Goal: Communication & Community: Answer question/provide support

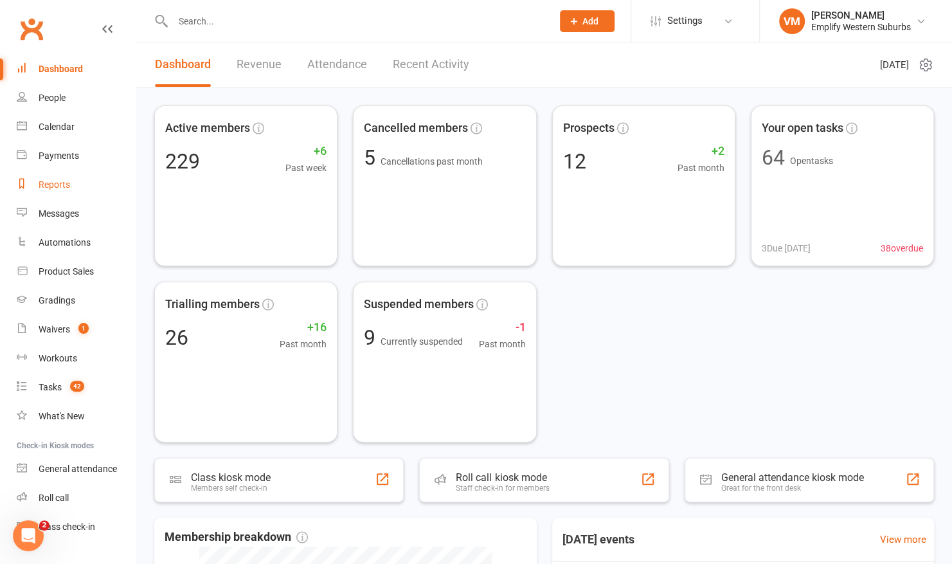
click at [54, 192] on link "Reports" at bounding box center [76, 184] width 119 height 29
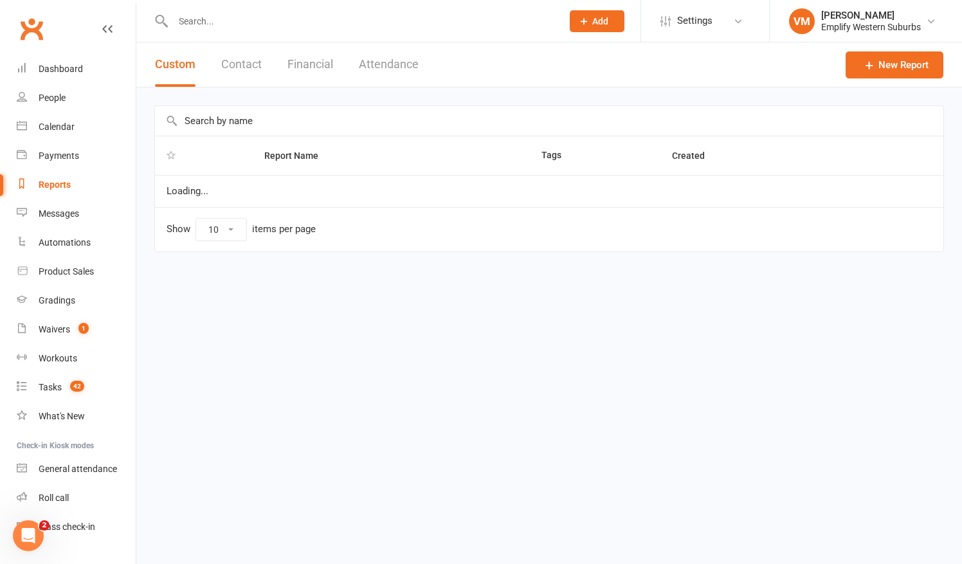
select select "50"
click at [390, 62] on button "Attendance" at bounding box center [389, 64] width 60 height 44
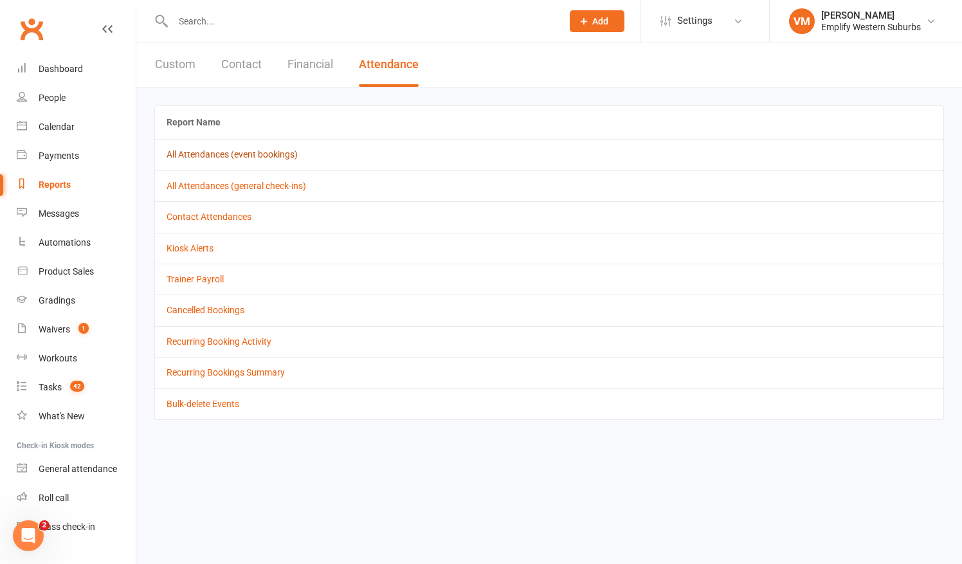
click at [244, 156] on link "All Attendances (event bookings)" at bounding box center [232, 154] width 131 height 10
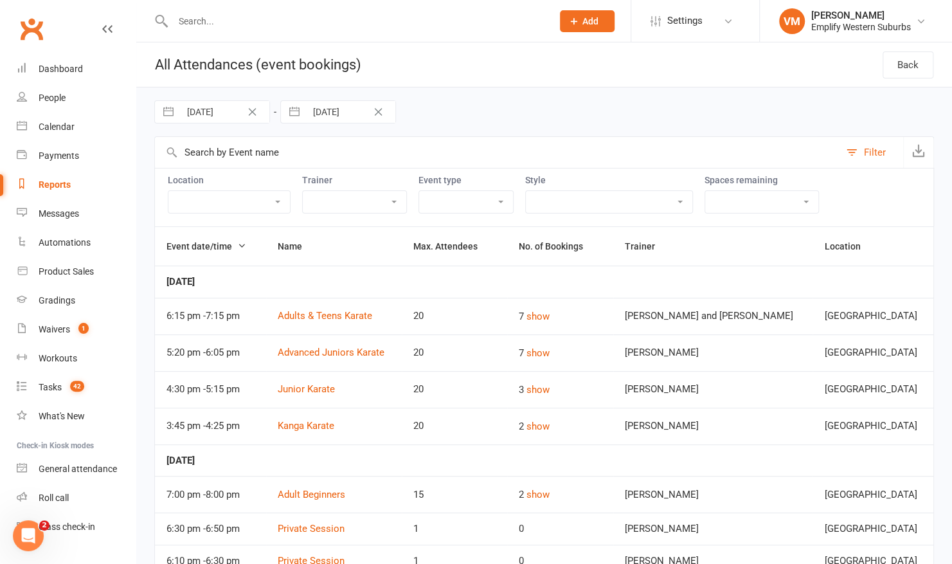
click at [215, 114] on input "28 Aug 2025" at bounding box center [224, 112] width 89 height 22
select select "6"
select select "2025"
select select "7"
select select "2025"
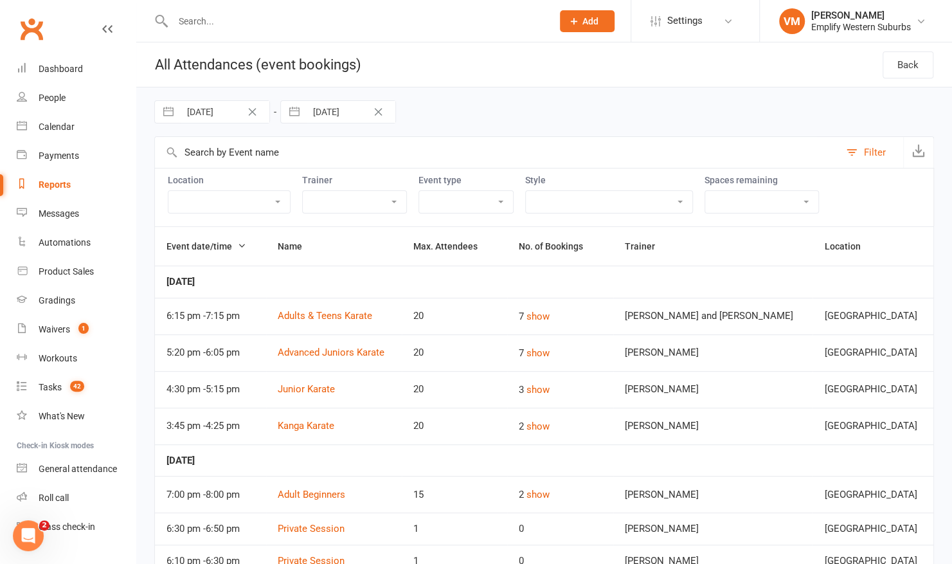
select select "8"
select select "2025"
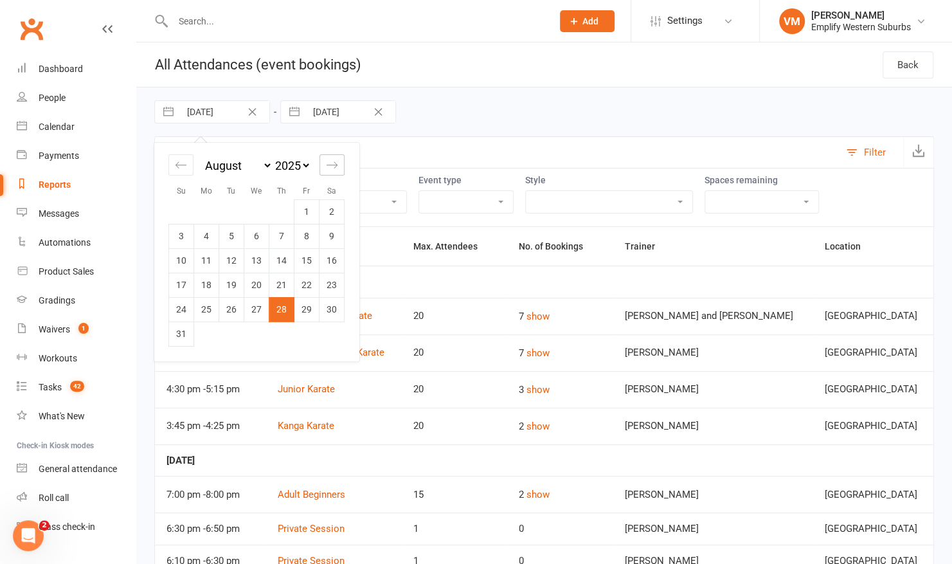
click at [329, 165] on icon "Move forward to switch to the next month." at bounding box center [332, 164] width 11 height 6
select select "9"
select select "2025"
click at [258, 243] on td "10" at bounding box center [256, 236] width 25 height 24
type input "10 Sep 2025"
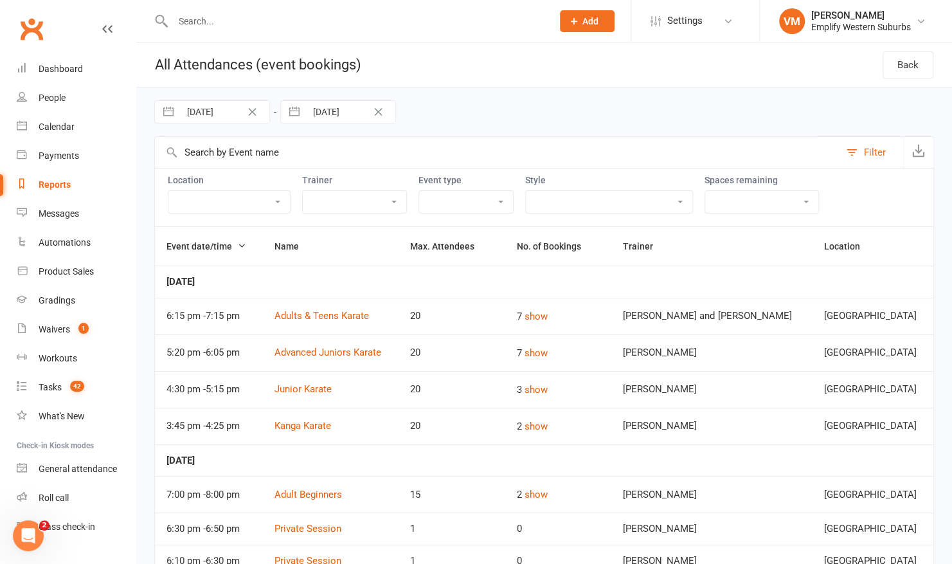
click at [337, 114] on input "11 Sep 2025" at bounding box center [350, 112] width 89 height 22
select select "7"
select select "2025"
select select "8"
select select "2025"
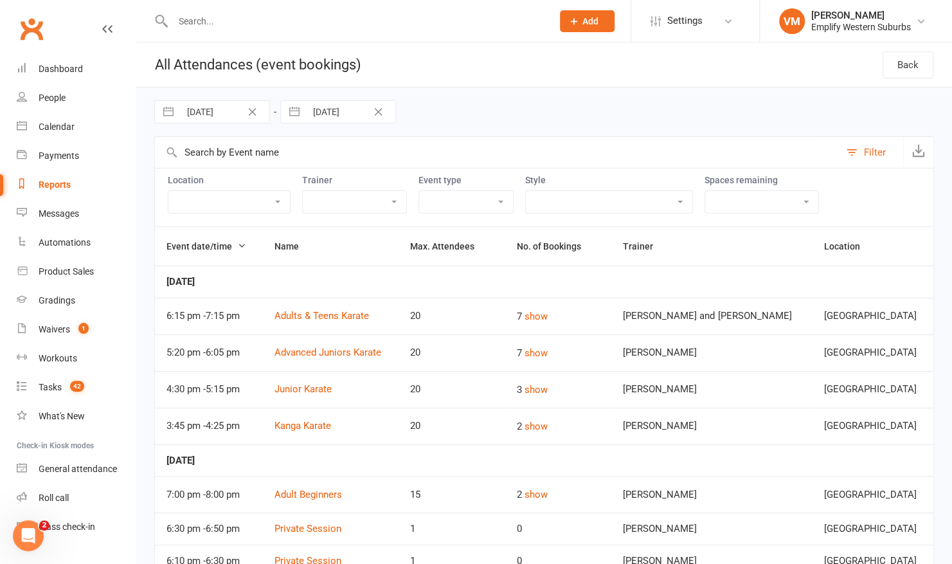
select select "9"
select select "2025"
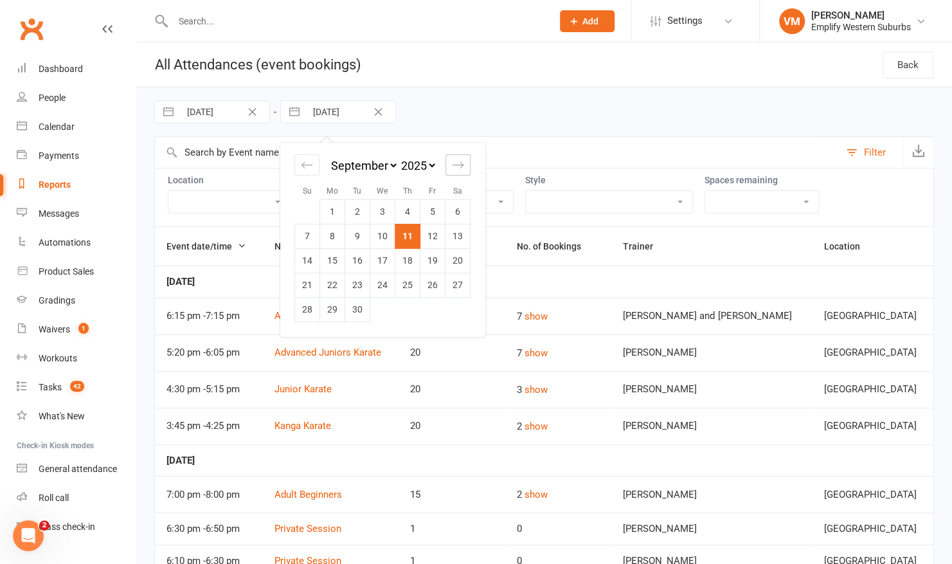
click at [464, 168] on div "Move forward to switch to the next month." at bounding box center [458, 164] width 25 height 21
select select "10"
select select "2025"
click at [306, 168] on icon "Move backward to switch to the previous month." at bounding box center [307, 165] width 12 height 12
select select "7"
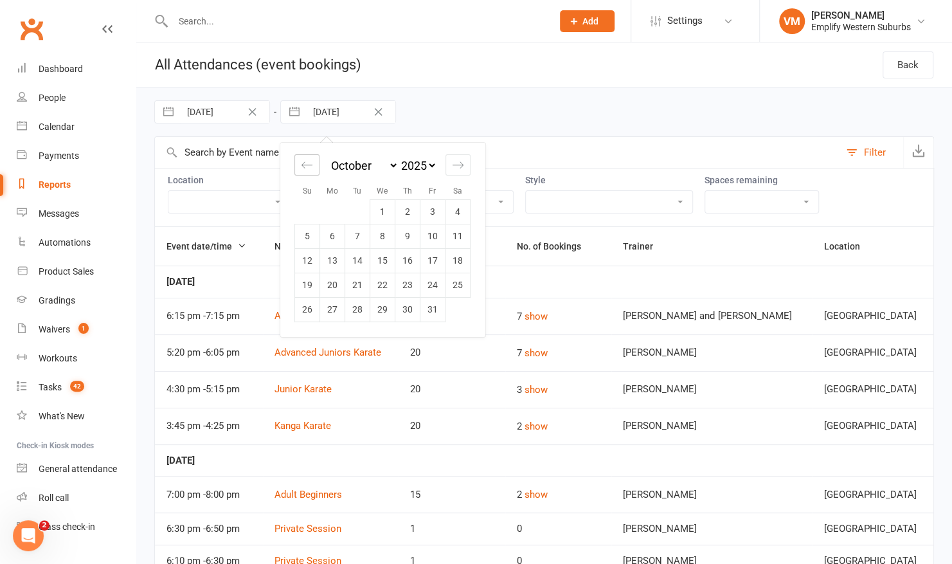
select select "2025"
click at [379, 237] on td "10" at bounding box center [382, 236] width 25 height 24
type input "10 Sep 2025"
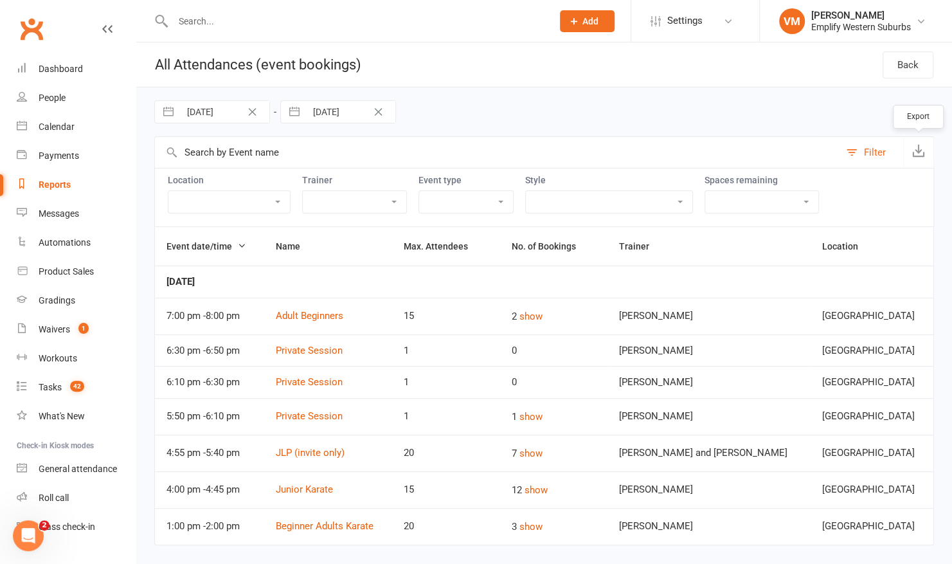
click at [916, 151] on icon "button" at bounding box center [918, 150] width 13 height 13
drag, startPoint x: 584, startPoint y: 102, endPoint x: 584, endPoint y: 116, distance: 14.1
click at [584, 102] on div "10 Sep 2025 Navigate forward to interact with the calendar and select a date. P…" at bounding box center [544, 111] width 780 height 49
click at [88, 73] on link "Dashboard" at bounding box center [76, 69] width 119 height 29
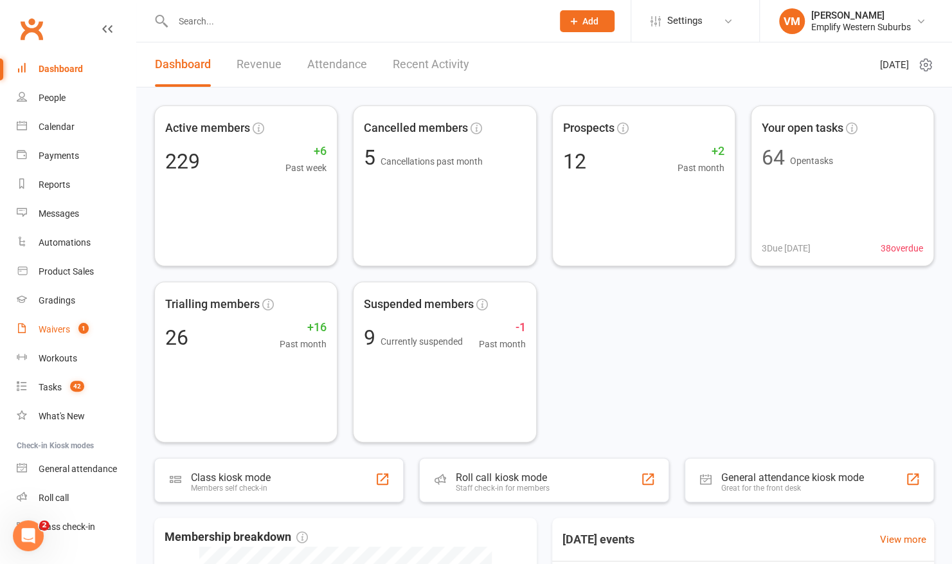
click at [58, 324] on div "Waivers" at bounding box center [55, 329] width 32 height 10
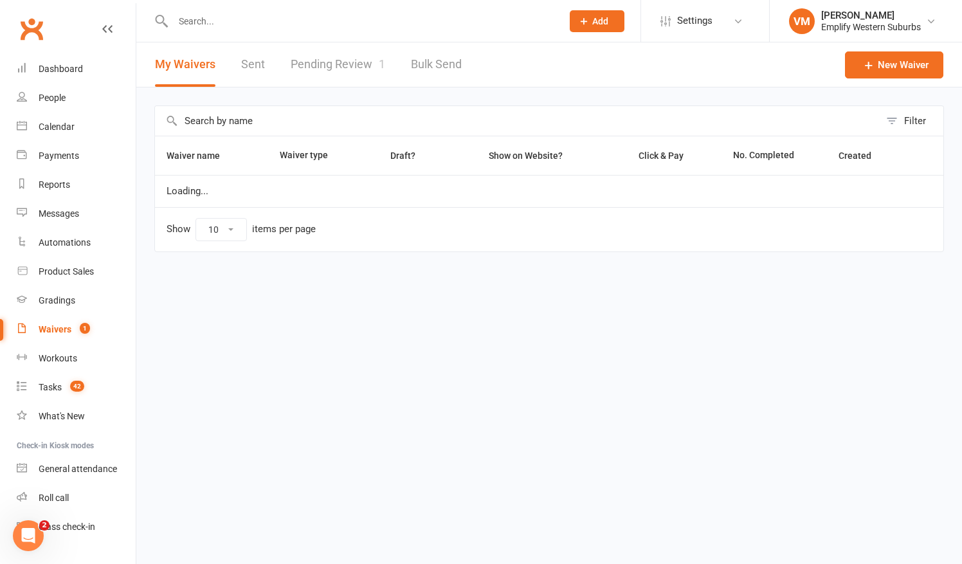
click at [343, 60] on link "Pending Review 1" at bounding box center [338, 64] width 95 height 44
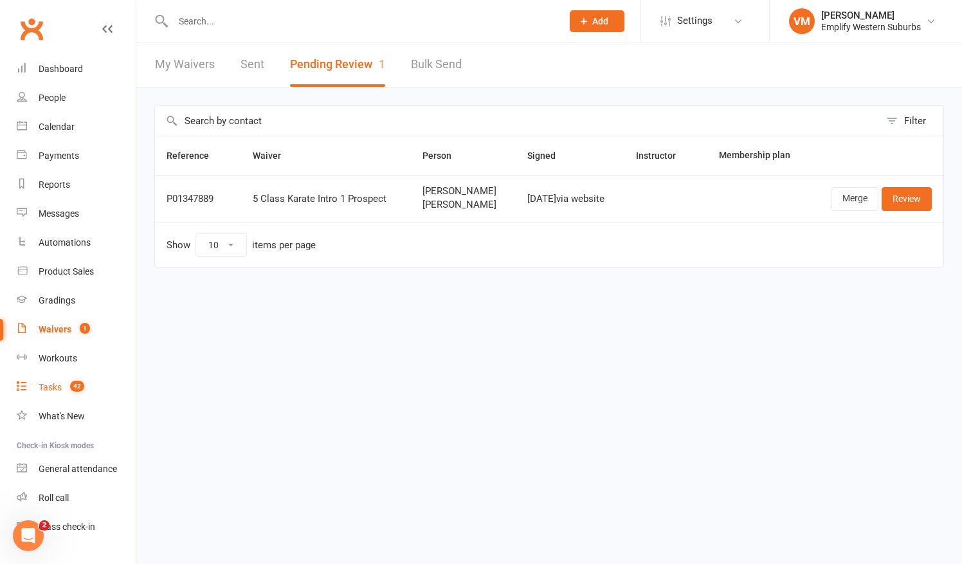
click at [51, 381] on link "Tasks 42" at bounding box center [76, 387] width 119 height 29
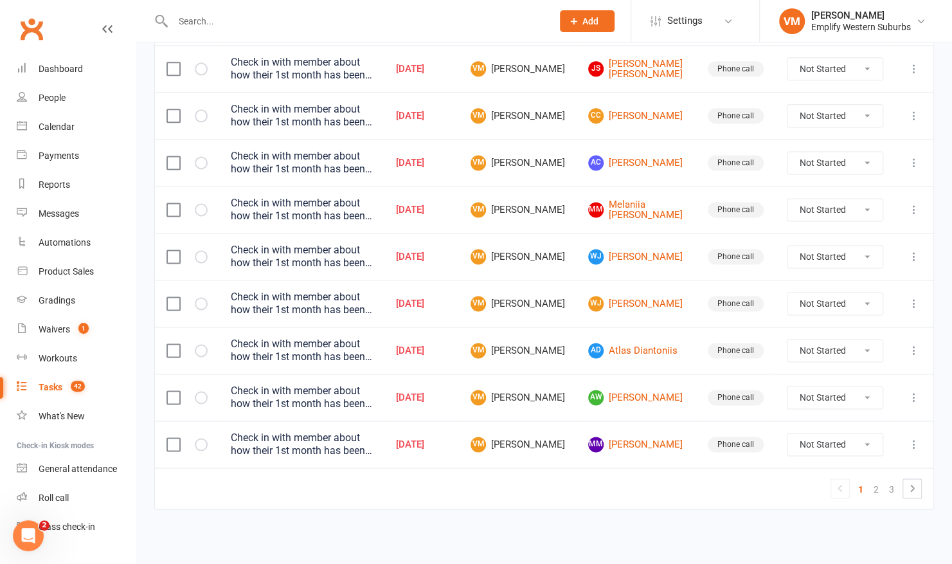
scroll to position [953, 0]
click at [878, 491] on link "2" at bounding box center [876, 489] width 15 height 18
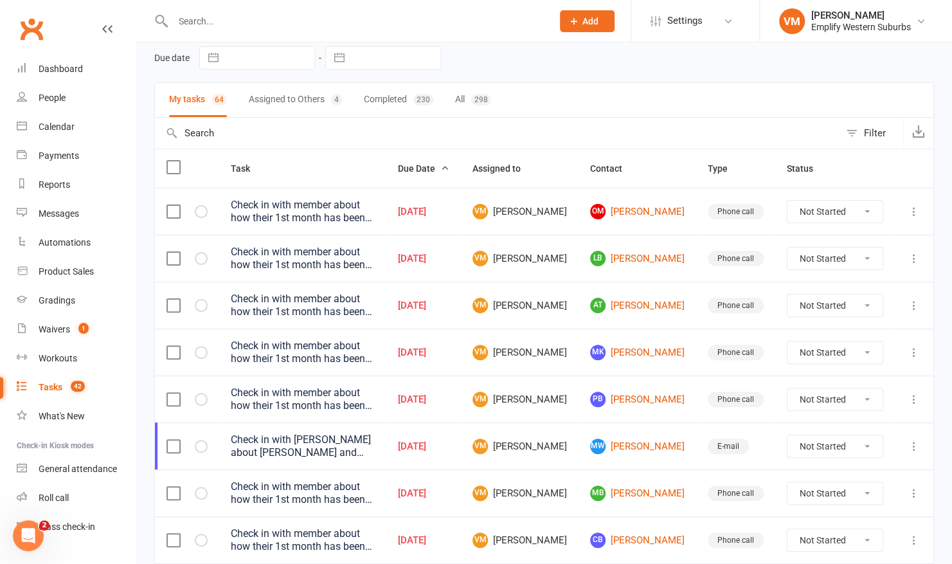
scroll to position [54, 0]
click at [174, 210] on label at bounding box center [173, 211] width 13 height 13
click at [174, 205] on input "checkbox" at bounding box center [173, 205] width 13 height 0
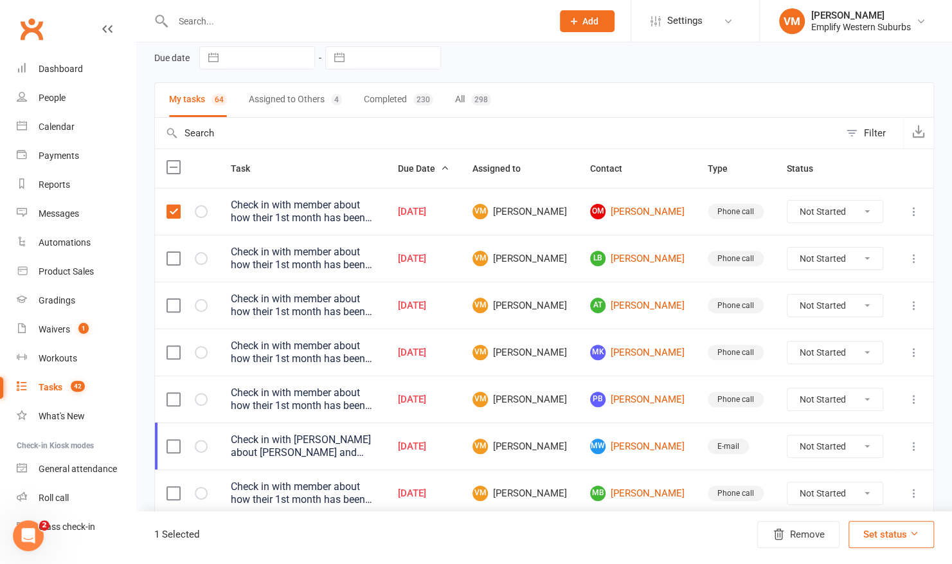
click at [174, 254] on label at bounding box center [173, 258] width 13 height 13
click at [174, 252] on input "checkbox" at bounding box center [173, 252] width 13 height 0
click at [174, 302] on label at bounding box center [173, 305] width 13 height 13
click at [174, 299] on input "checkbox" at bounding box center [173, 299] width 13 height 0
click at [172, 351] on label at bounding box center [173, 352] width 13 height 13
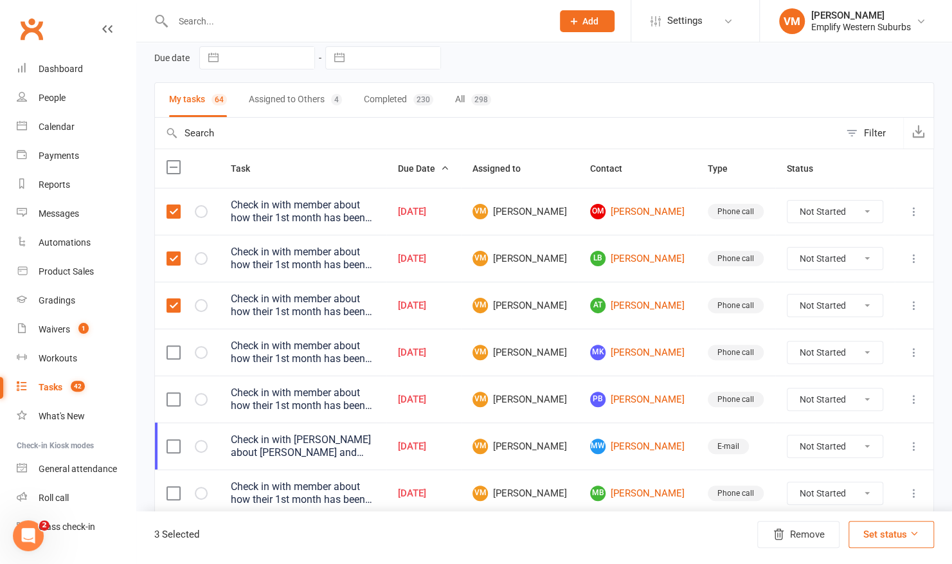
click at [172, 346] on input "checkbox" at bounding box center [173, 346] width 13 height 0
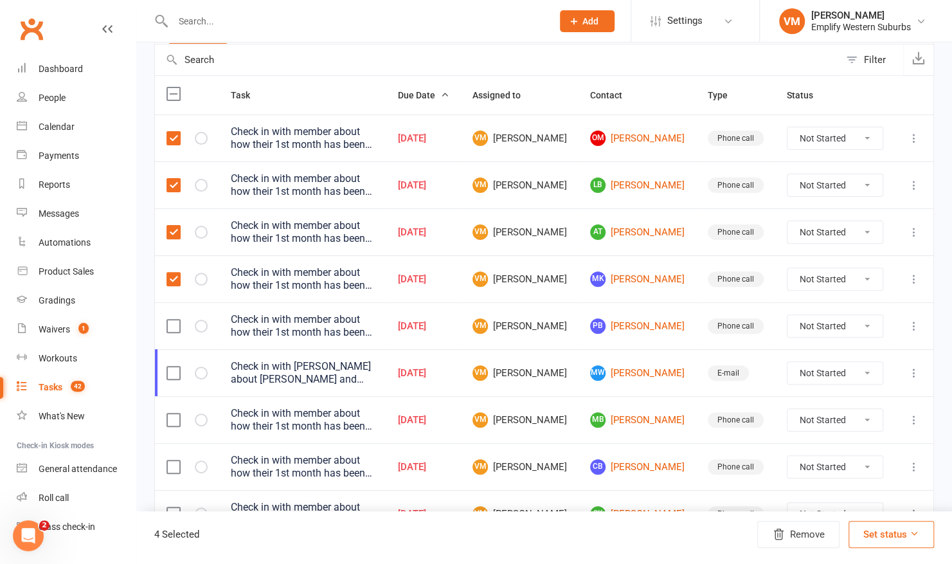
scroll to position [154, 0]
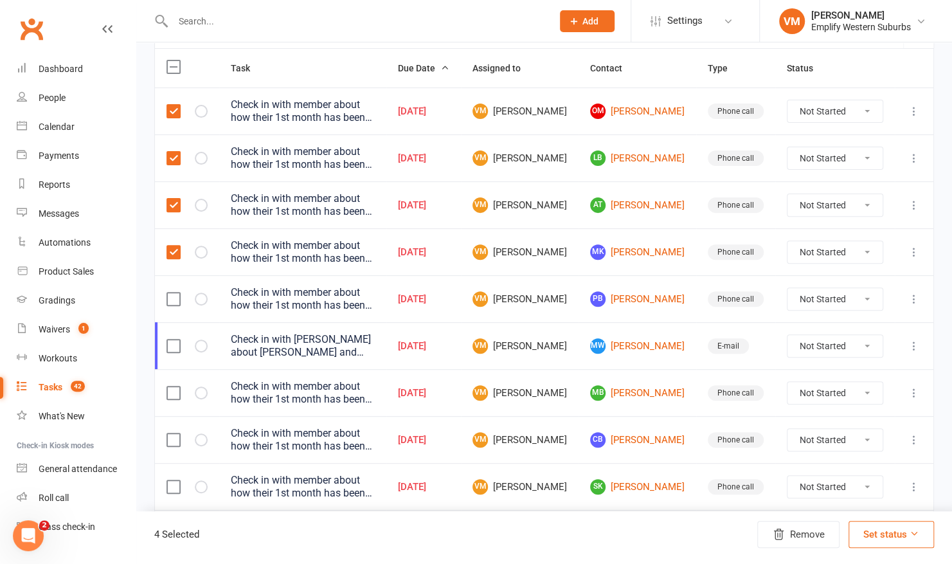
click at [171, 293] on label at bounding box center [173, 299] width 13 height 13
click at [171, 293] on input "checkbox" at bounding box center [173, 293] width 13 height 0
click at [171, 392] on label at bounding box center [173, 392] width 13 height 13
click at [171, 386] on input "checkbox" at bounding box center [173, 386] width 13 height 0
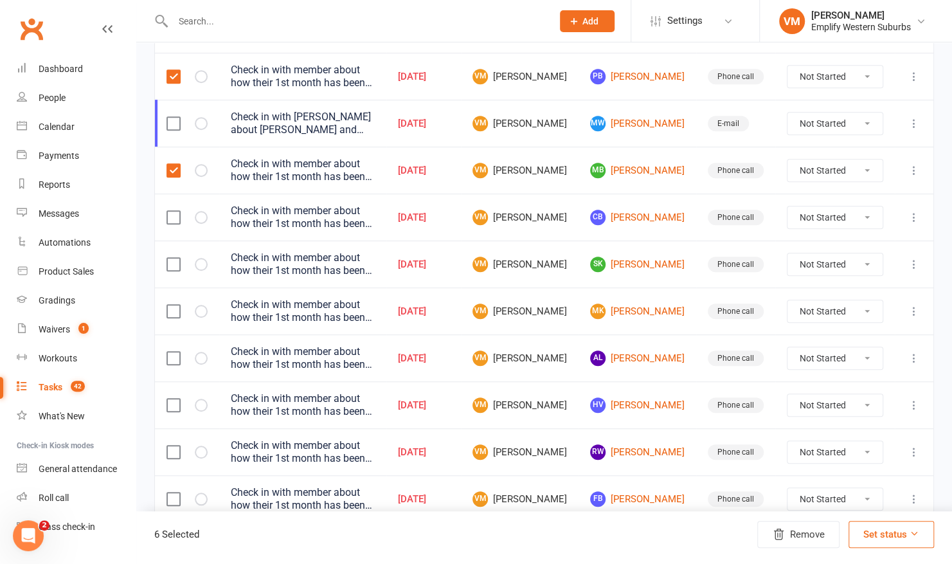
click at [174, 217] on label at bounding box center [173, 217] width 13 height 13
click at [174, 211] on input "checkbox" at bounding box center [173, 211] width 13 height 0
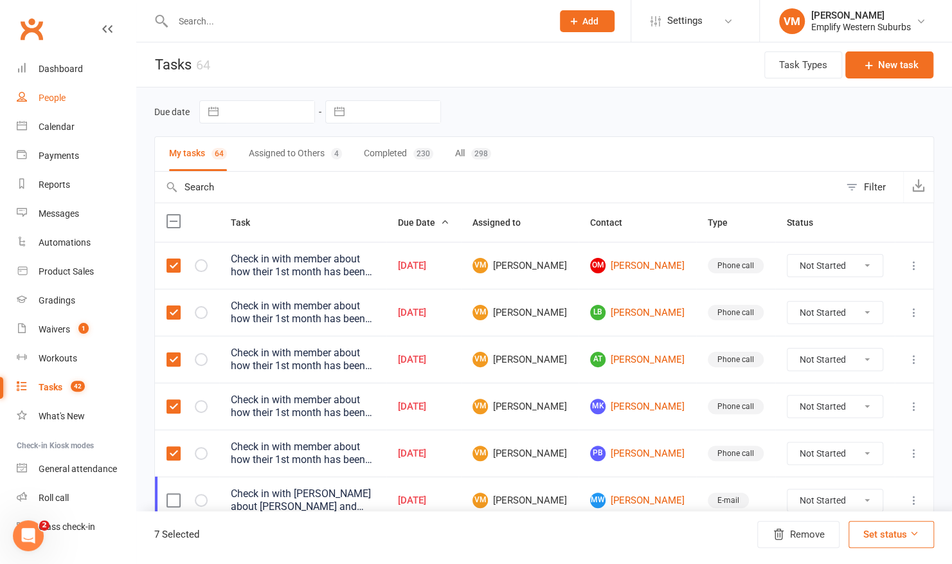
click at [46, 99] on div "People" at bounding box center [52, 98] width 27 height 10
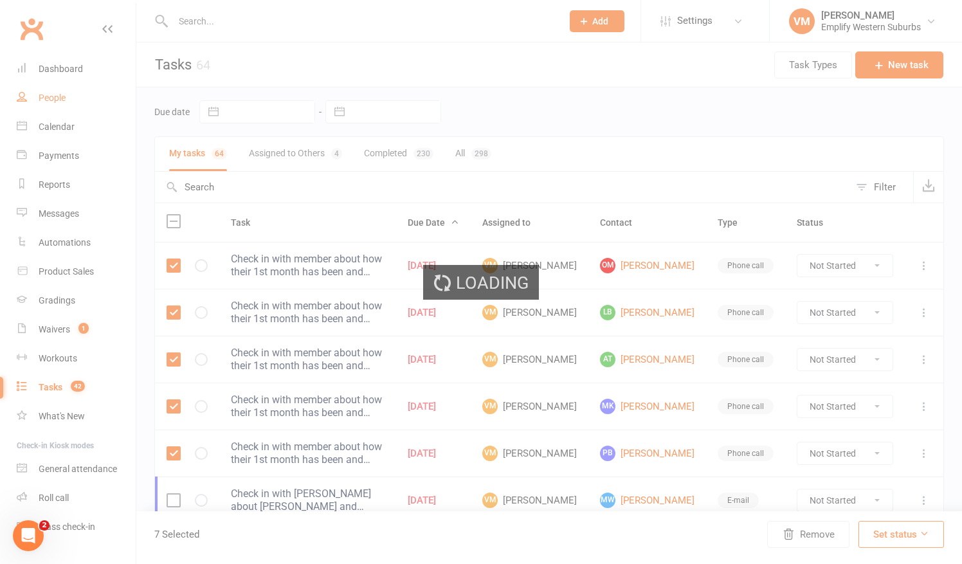
select select "100"
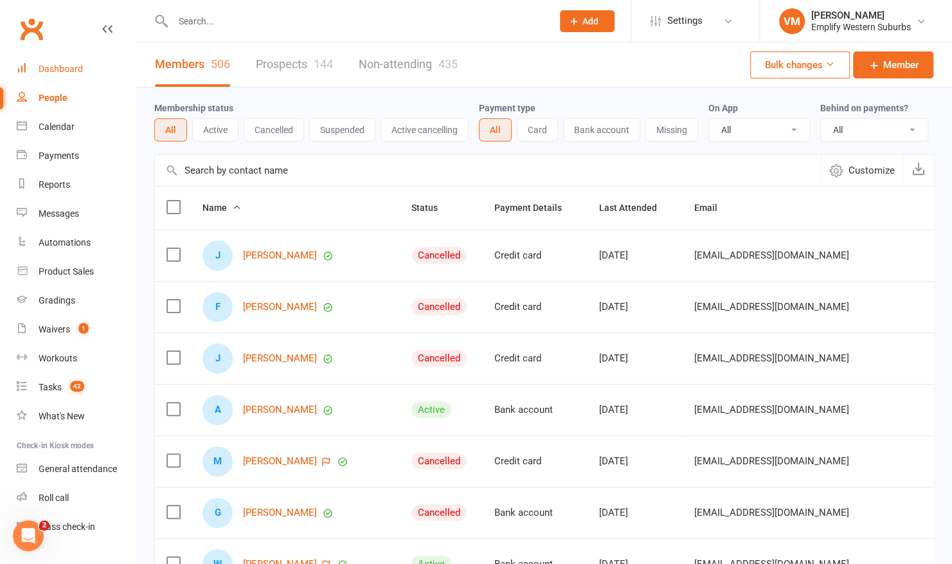
click at [78, 74] on div "Dashboard" at bounding box center [61, 69] width 44 height 10
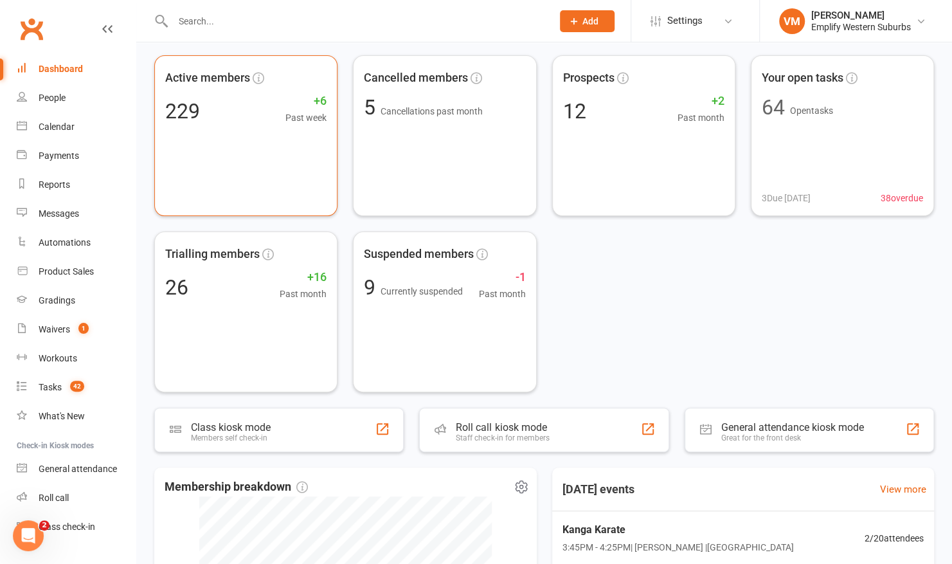
scroll to position [48, 0]
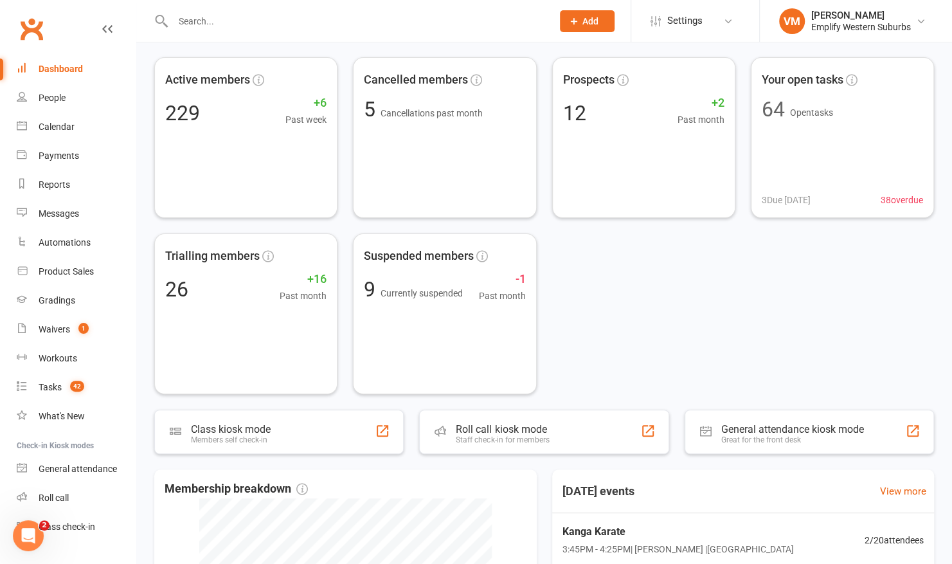
click at [281, 26] on input "text" at bounding box center [356, 21] width 374 height 18
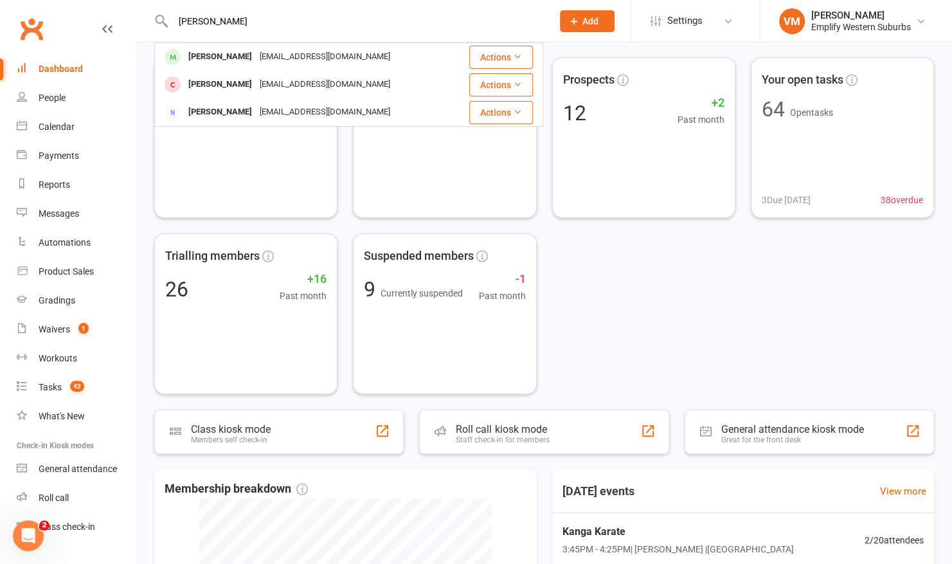
type input "leif"
click at [52, 299] on div "Gradings" at bounding box center [57, 300] width 37 height 10
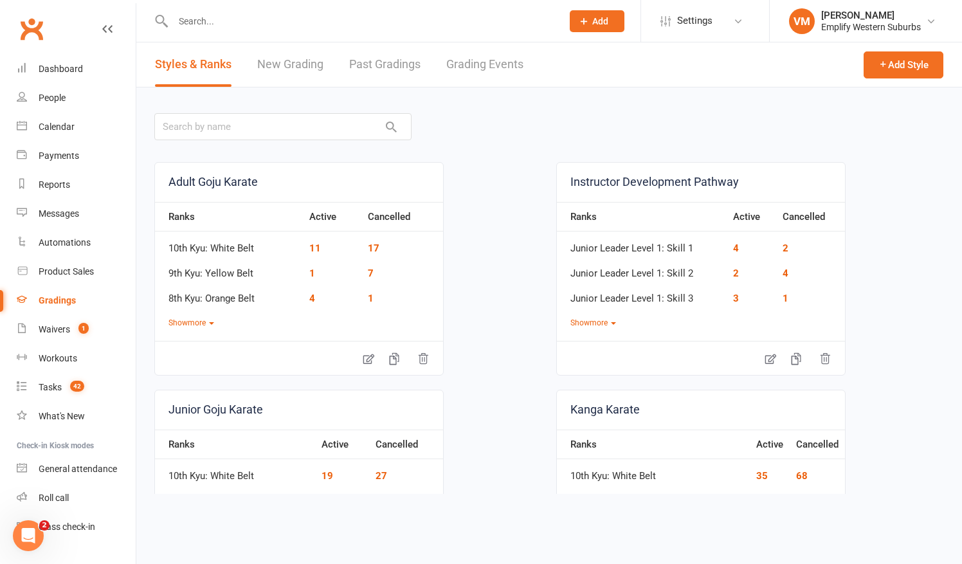
click at [495, 59] on link "Grading Events" at bounding box center [484, 64] width 77 height 44
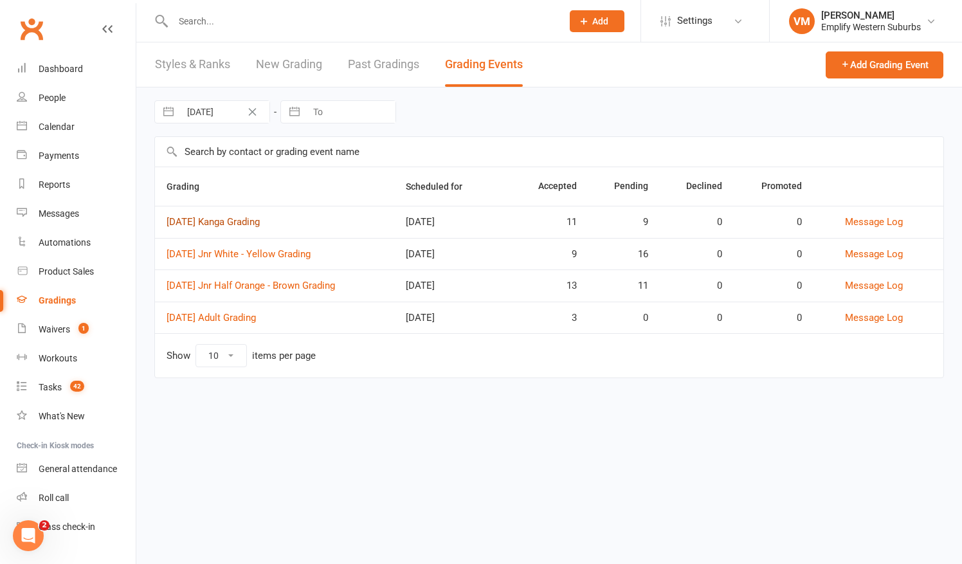
click at [239, 222] on link "2025 September Kanga Grading" at bounding box center [213, 222] width 93 height 12
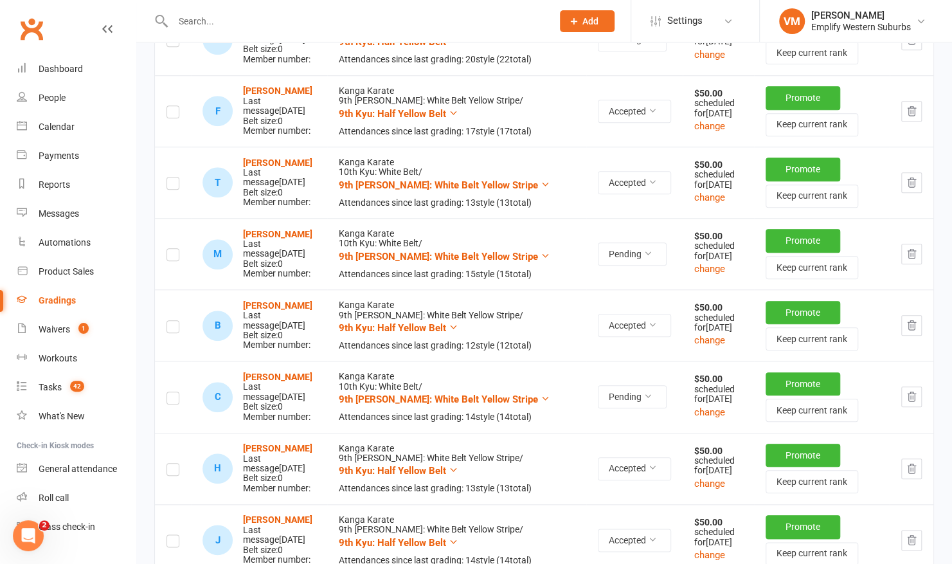
scroll to position [548, 0]
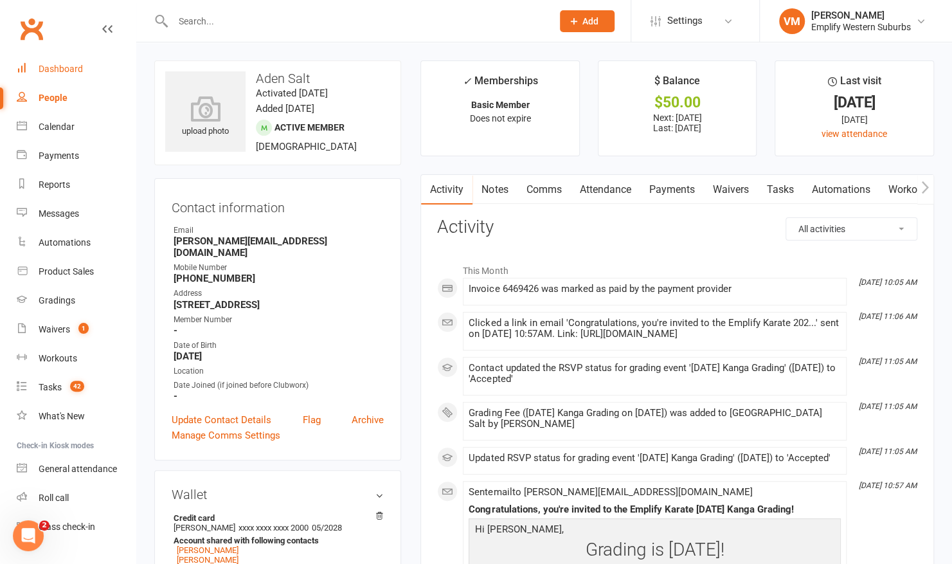
click at [45, 69] on div "Dashboard" at bounding box center [61, 69] width 44 height 10
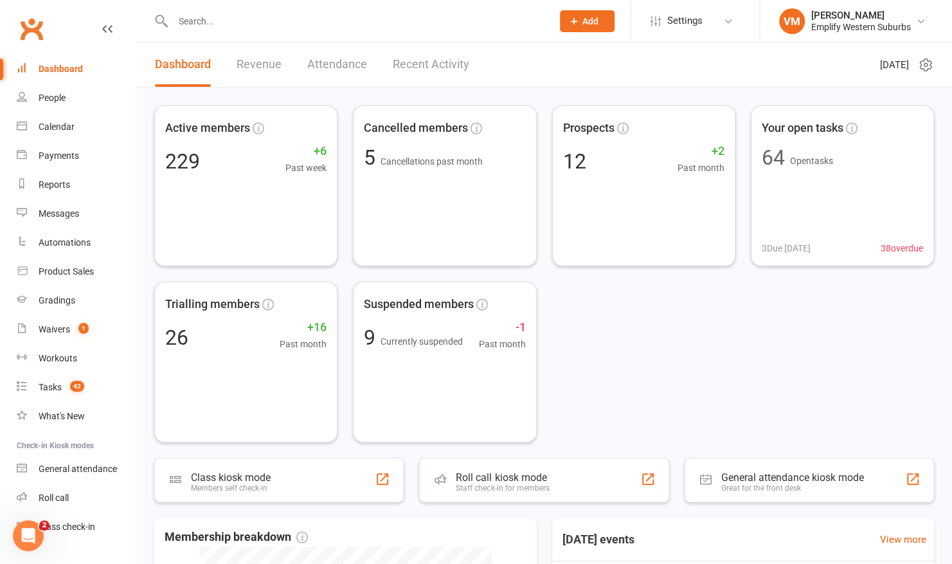
click at [217, 20] on input "text" at bounding box center [356, 21] width 374 height 18
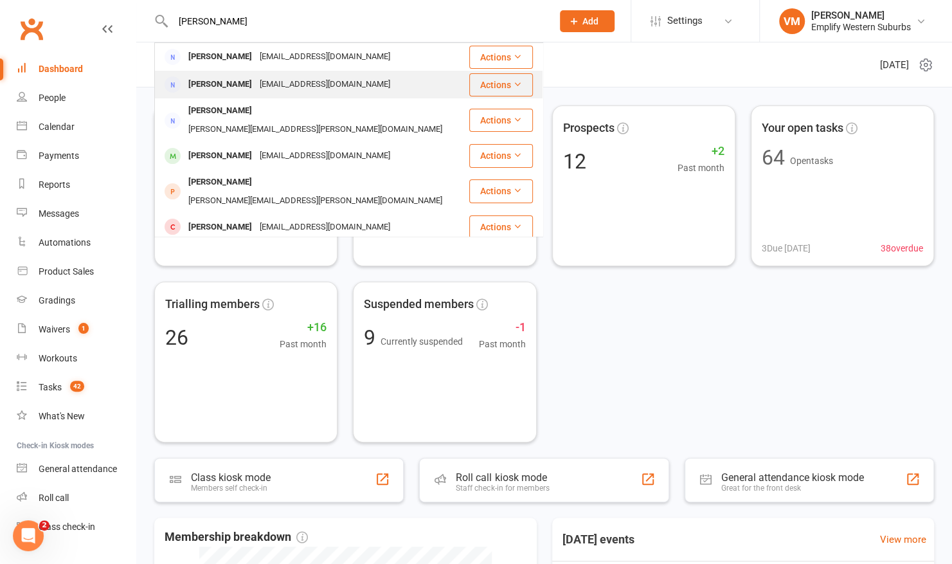
type input "[PERSON_NAME]"
click at [233, 86] on div "[PERSON_NAME]" at bounding box center [220, 84] width 71 height 19
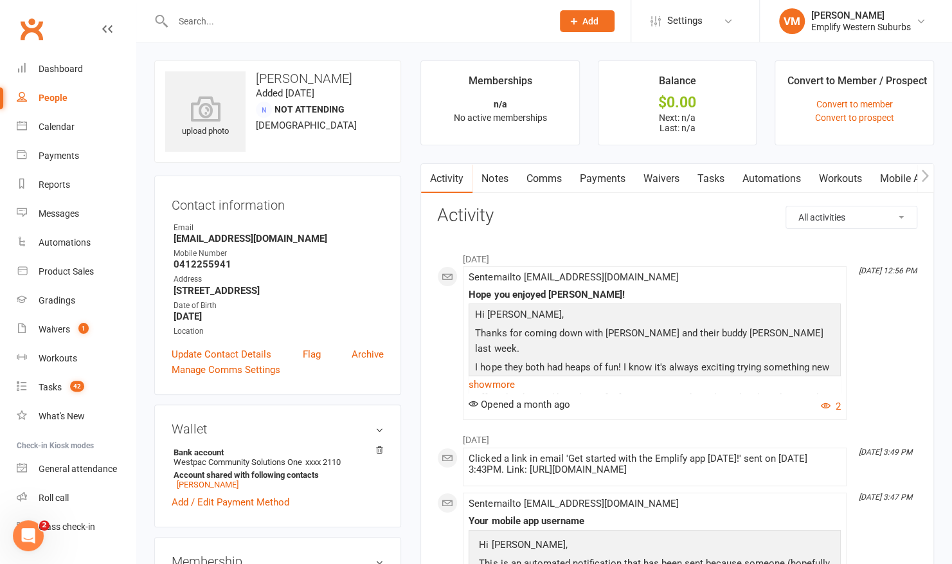
click at [544, 178] on link "Comms" at bounding box center [543, 179] width 53 height 30
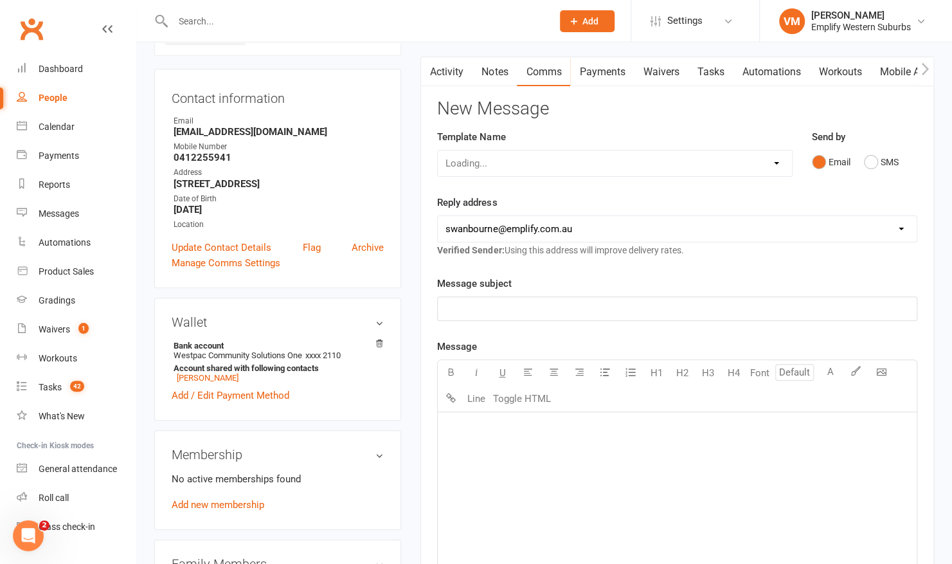
scroll to position [107, 0]
click at [725, 161] on select "Select Template [Email] 15 Days Absent (adult) [Email] 15 Days Absent (child) […" at bounding box center [615, 163] width 354 height 26
click at [660, 131] on div "Template Name Select Template [Email] 15 Days Absent (adult) [Email] 15 Days Ab…" at bounding box center [614, 153] width 355 height 48
click at [543, 436] on div "﻿" at bounding box center [677, 507] width 479 height 193
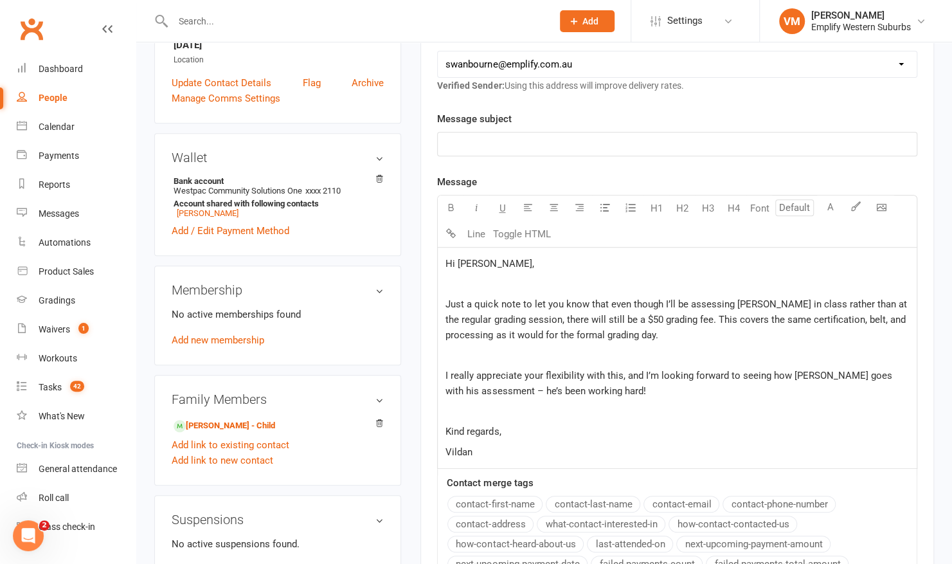
scroll to position [260, 0]
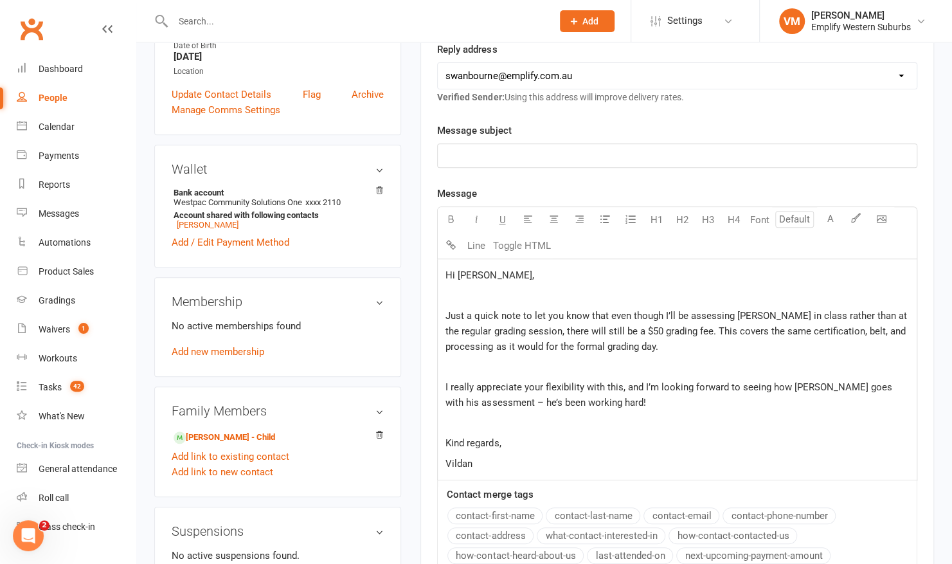
click at [458, 292] on p "﻿" at bounding box center [678, 295] width 464 height 15
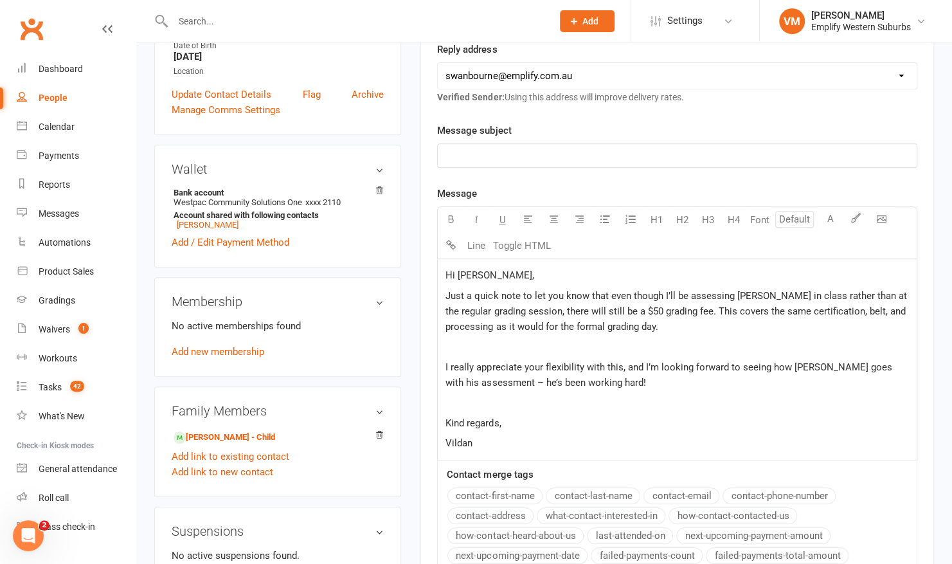
click at [451, 343] on p "﻿" at bounding box center [678, 346] width 464 height 15
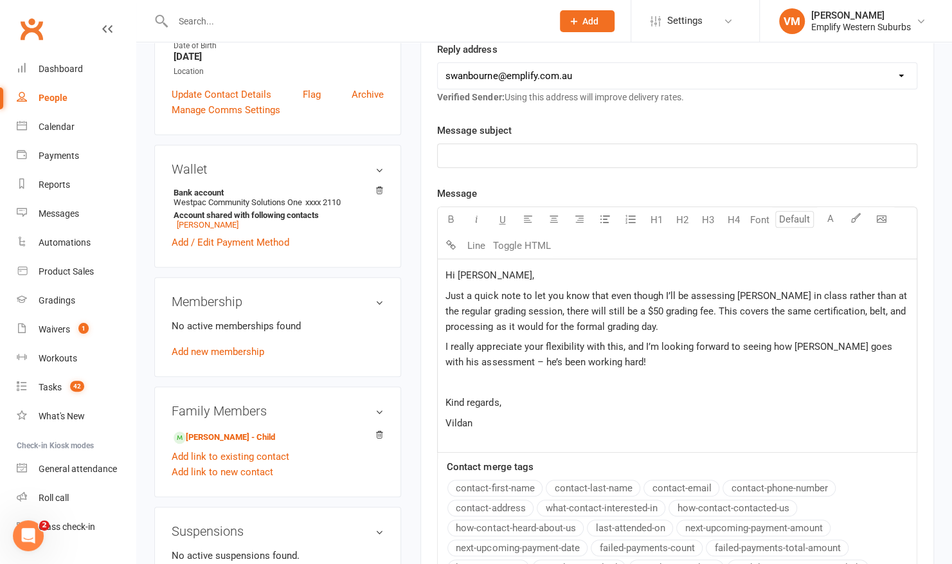
click at [557, 154] on p "﻿" at bounding box center [678, 155] width 464 height 15
click at [505, 360] on span "I really appreciate your flexibility with this, and I’m looking forward to seei…" at bounding box center [670, 354] width 449 height 27
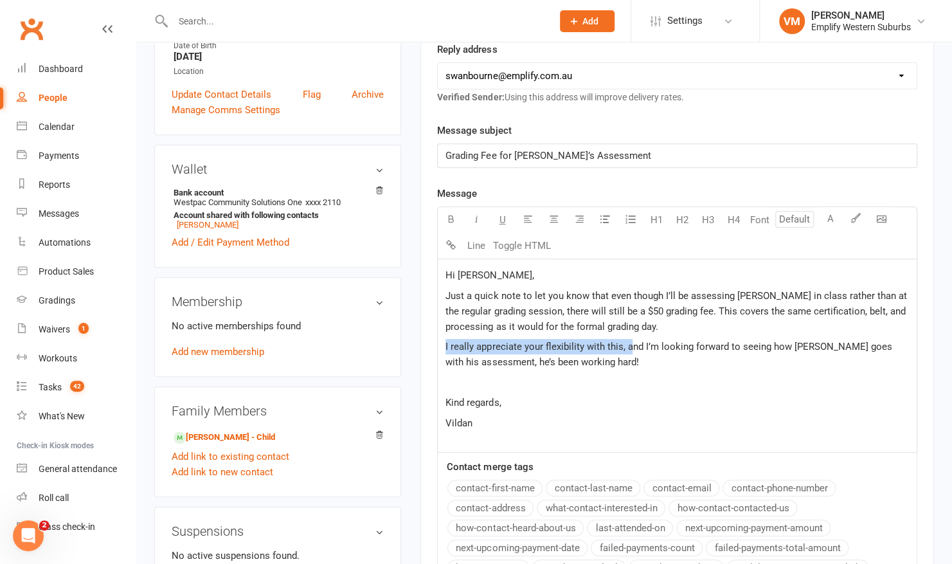
drag, startPoint x: 444, startPoint y: 343, endPoint x: 629, endPoint y: 343, distance: 185.2
click at [629, 343] on div "Hi [PERSON_NAME], Just a quick note to let you know that even though I’ll be as…" at bounding box center [677, 355] width 479 height 193
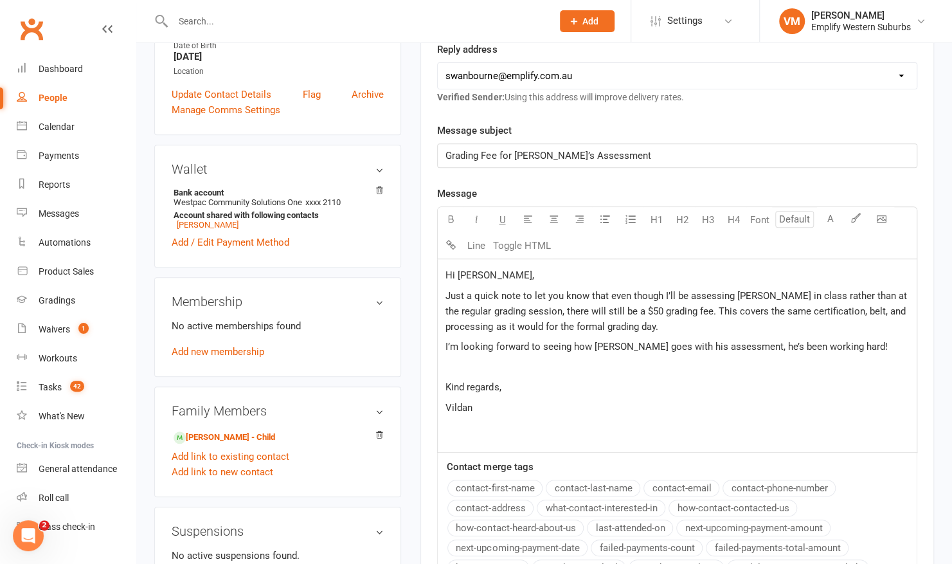
click at [669, 327] on p "Just a quick note to let you know that even though I’ll be assessing [PERSON_NA…" at bounding box center [678, 311] width 464 height 46
click at [839, 348] on p "I’m looking forward to seeing how [PERSON_NAME] goes with his assessment, he’s …" at bounding box center [678, 346] width 464 height 15
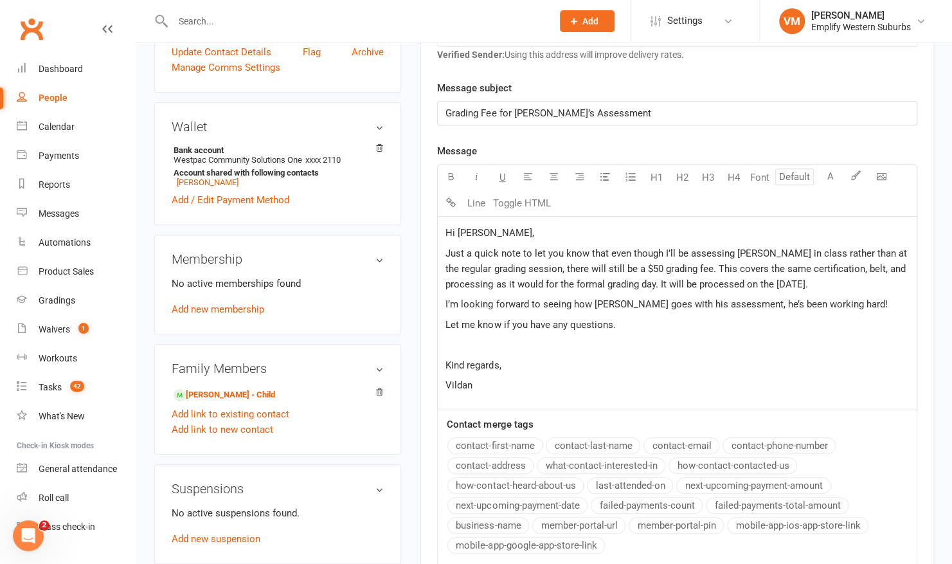
scroll to position [542, 0]
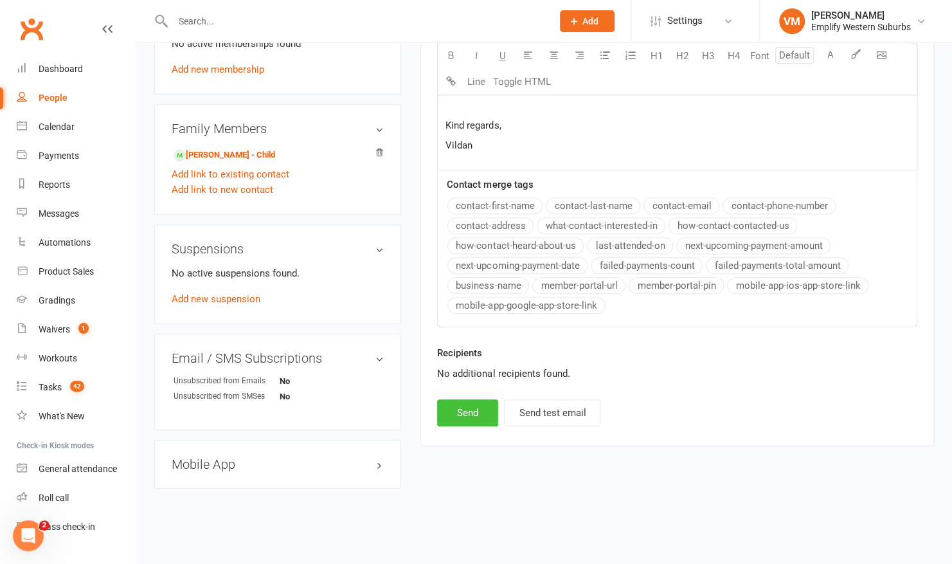
click at [459, 401] on button "Send" at bounding box center [467, 412] width 61 height 27
